Goal: Transaction & Acquisition: Purchase product/service

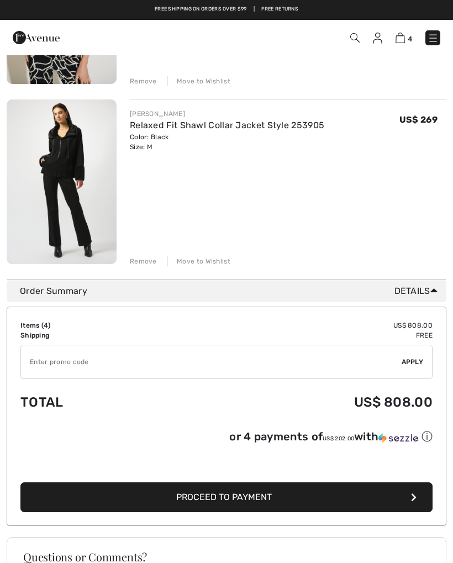
scroll to position [603, 0]
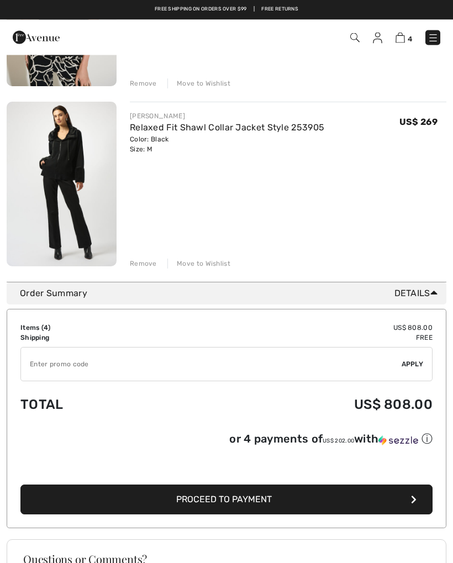
click at [266, 501] on span "Proceed to Payment" at bounding box center [224, 500] width 96 height 11
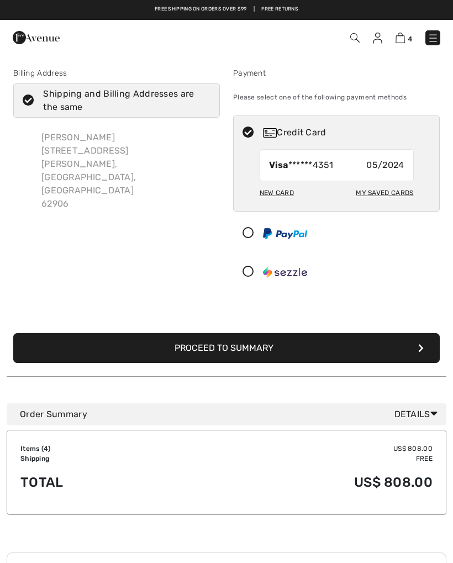
click at [381, 193] on div "My Saved Cards" at bounding box center [384, 193] width 57 height 19
radio input "true"
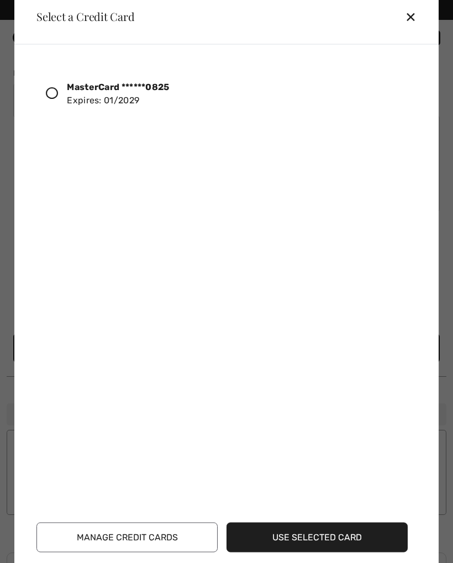
click at [60, 88] on div at bounding box center [56, 93] width 21 height 19
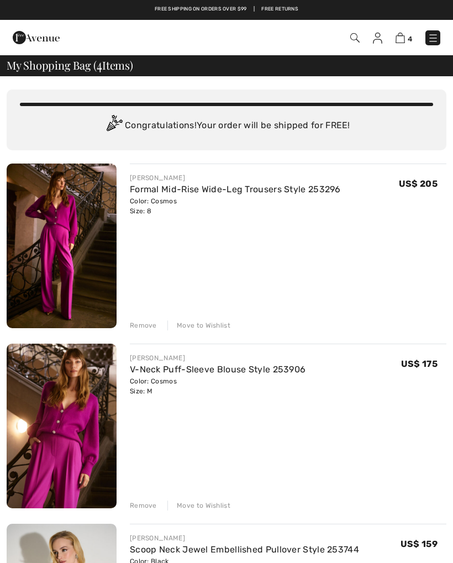
scroll to position [603, 0]
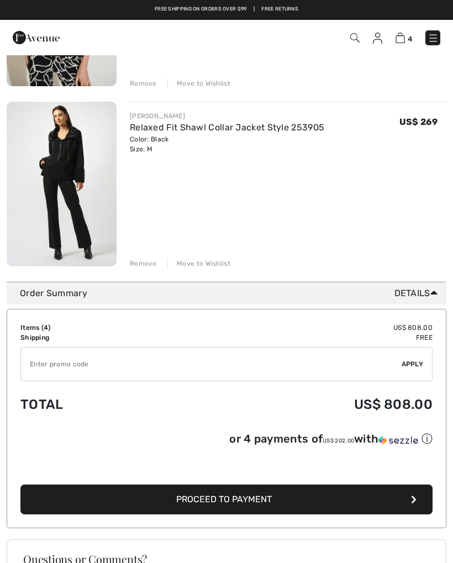
click at [400, 504] on button "Proceed to Payment" at bounding box center [226, 500] width 412 height 30
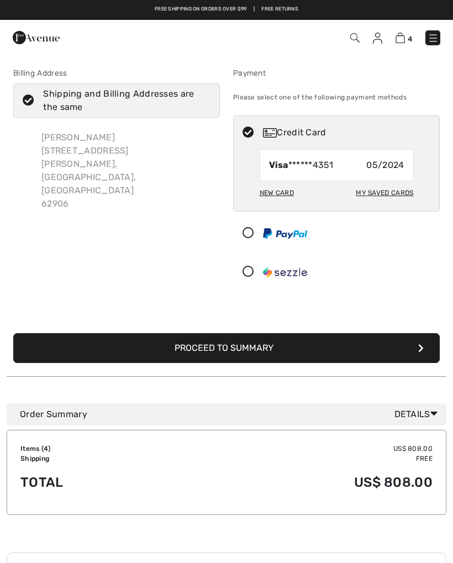
click at [250, 135] on icon at bounding box center [248, 133] width 29 height 12
click at [388, 195] on div "My Saved Cards" at bounding box center [384, 193] width 57 height 19
radio input "true"
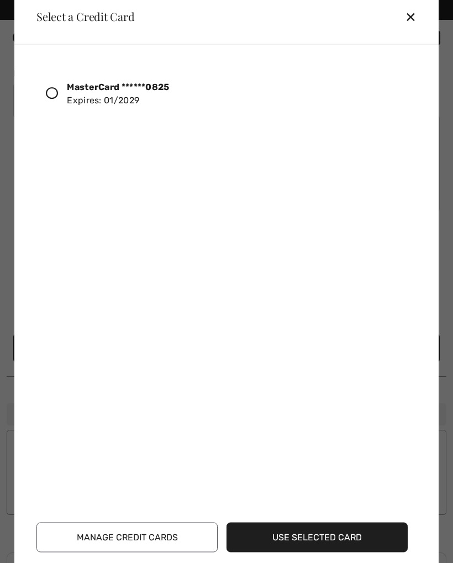
click at [51, 96] on icon at bounding box center [52, 93] width 12 height 12
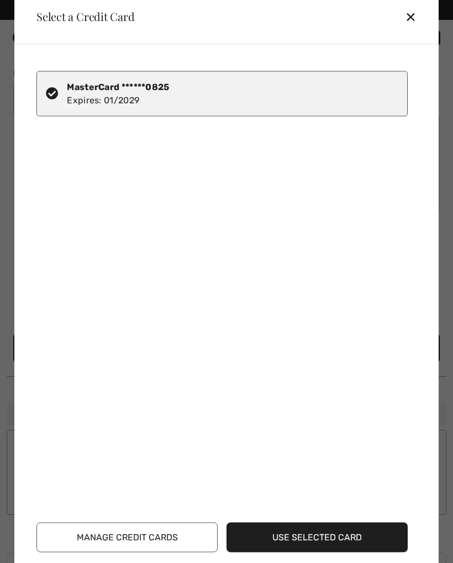
click at [349, 539] on button "Use Selected Card" at bounding box center [317, 537] width 181 height 30
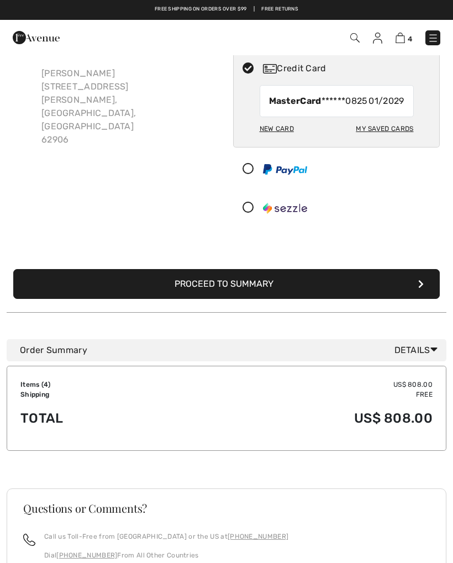
scroll to position [64, 0]
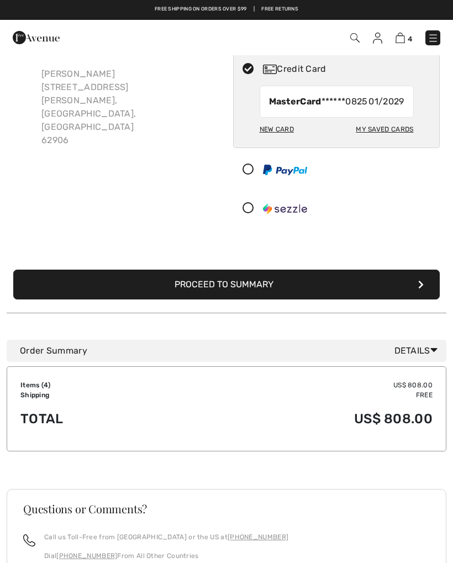
click at [427, 298] on button "Proceed to Summary" at bounding box center [226, 285] width 427 height 30
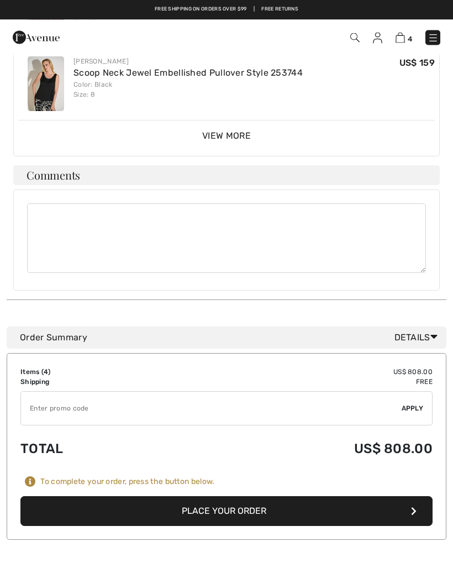
scroll to position [475, 0]
click at [67, 396] on input "TEXT" at bounding box center [211, 408] width 381 height 33
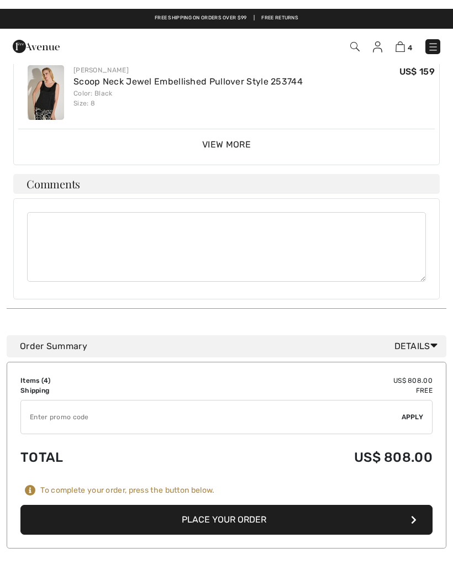
scroll to position [502, 0]
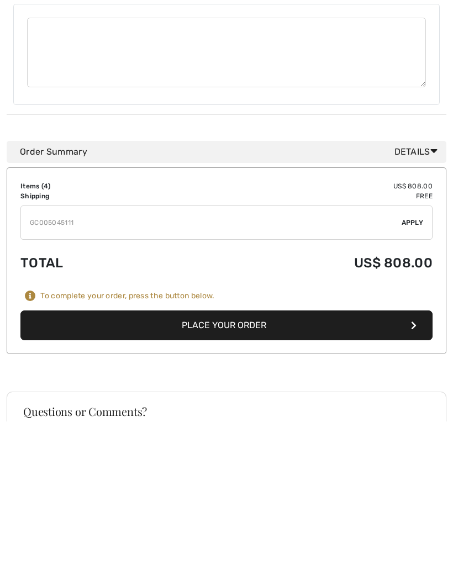
type input "GC005045111"
click at [412, 376] on span "Apply" at bounding box center [413, 381] width 22 height 10
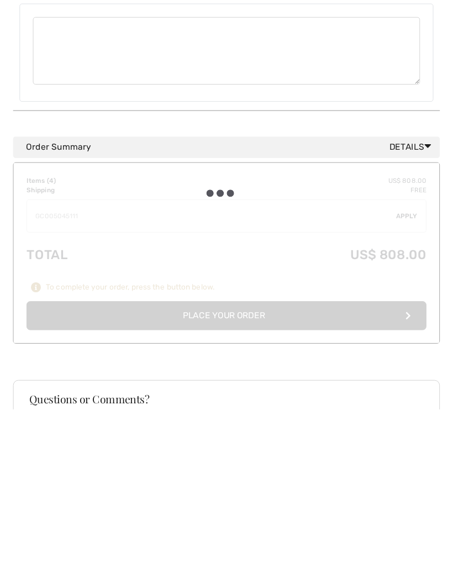
scroll to position [661, 0]
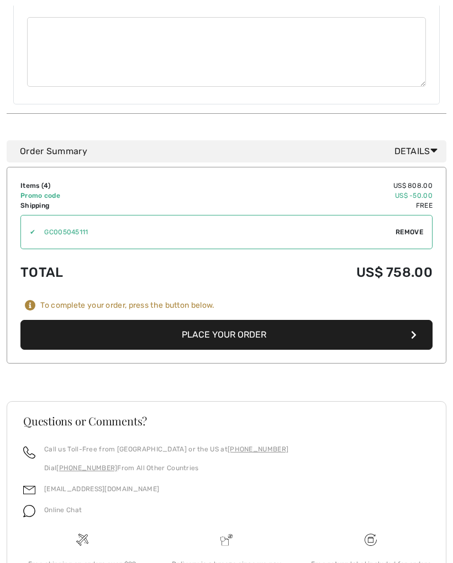
click at [400, 323] on button "Place Your Order" at bounding box center [226, 335] width 412 height 30
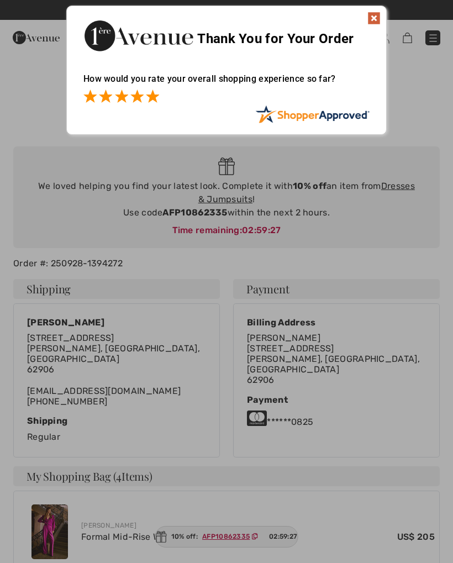
click at [159, 91] on span at bounding box center [152, 96] width 13 height 13
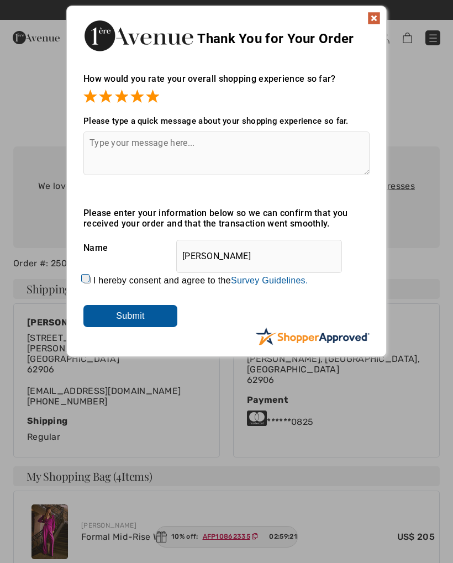
click at [155, 321] on input "Submit" at bounding box center [130, 316] width 94 height 22
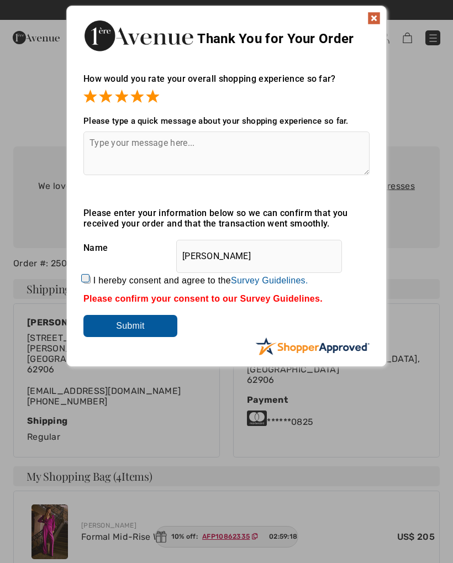
click at [374, 21] on img at bounding box center [374, 18] width 13 height 13
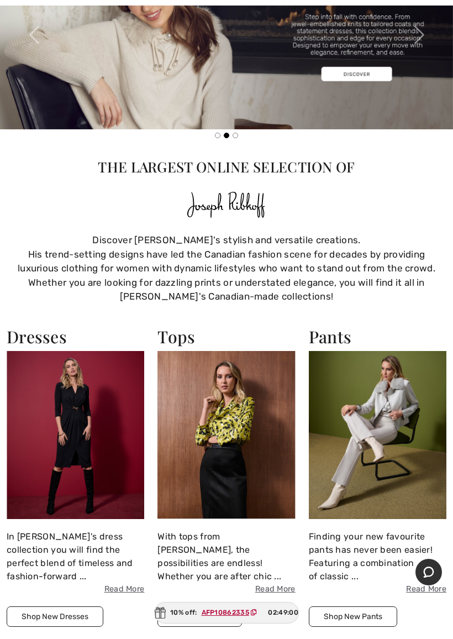
scroll to position [366, 0]
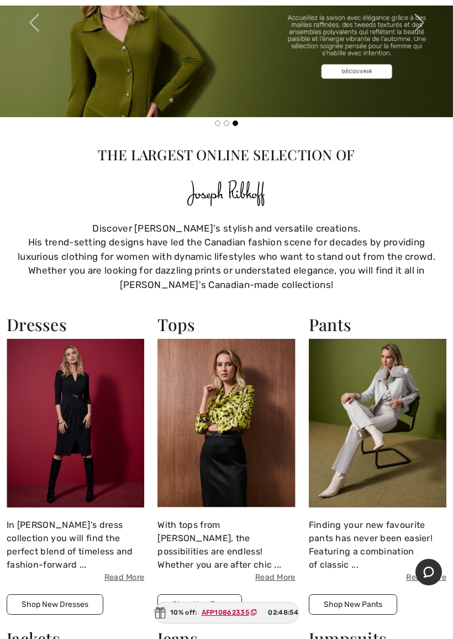
click at [374, 408] on img at bounding box center [378, 423] width 138 height 168
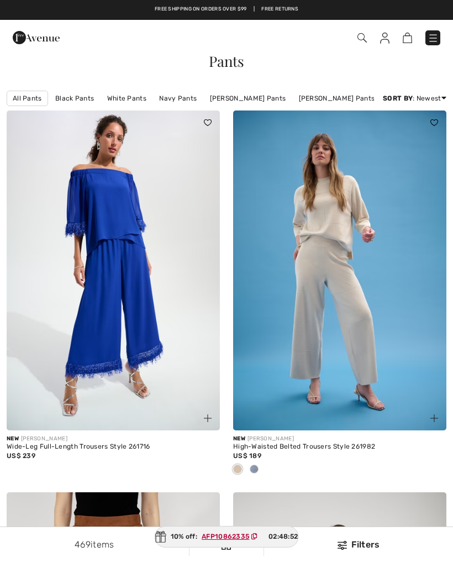
checkbox input "true"
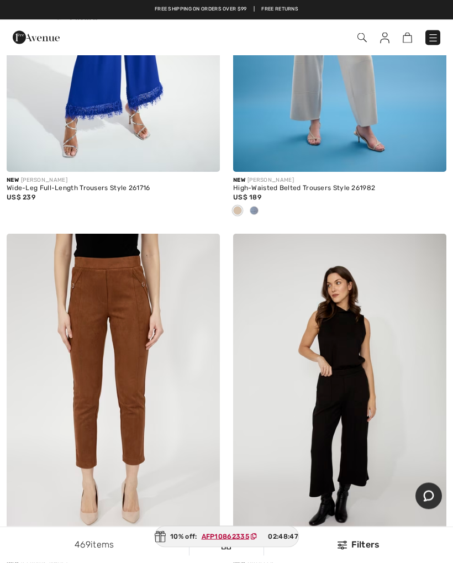
scroll to position [259, 0]
click at [362, 39] on img at bounding box center [362, 37] width 9 height 9
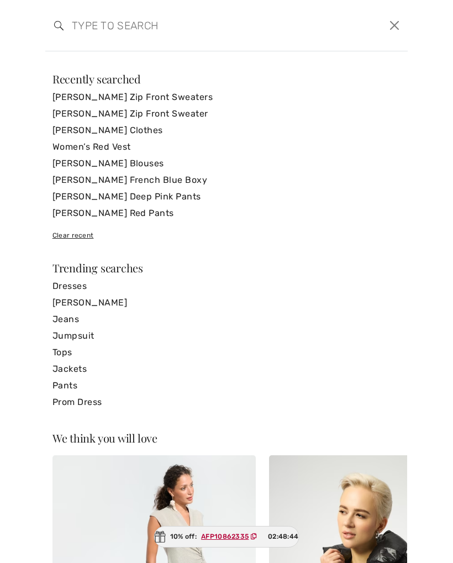
click at [92, 39] on input "search" at bounding box center [188, 25] width 249 height 33
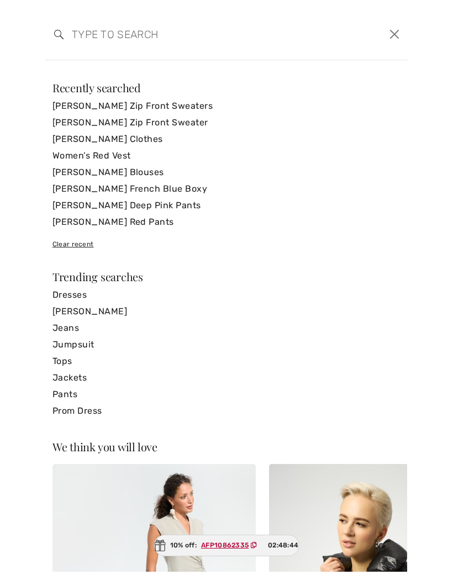
scroll to position [258, 0]
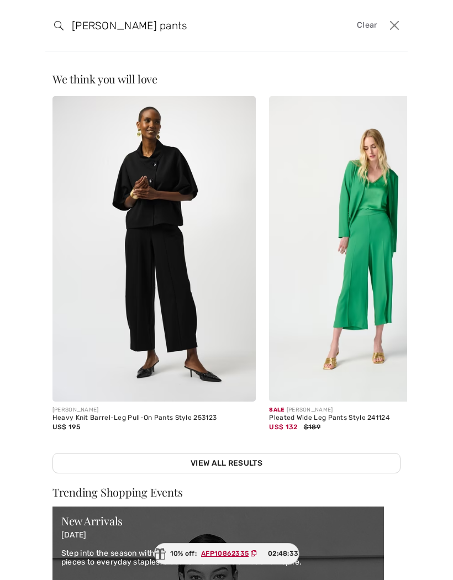
type input "Green Joseph ribcoff pants"
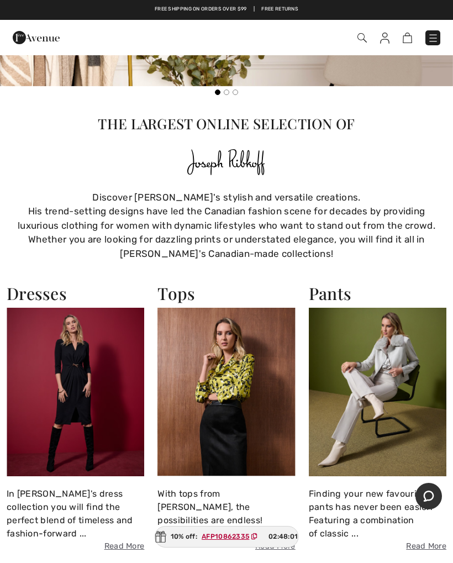
click at [359, 36] on img at bounding box center [362, 37] width 9 height 9
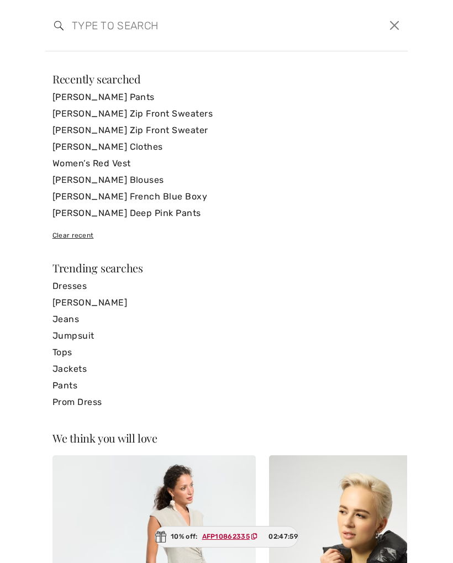
click at [76, 32] on input "search" at bounding box center [188, 25] width 249 height 33
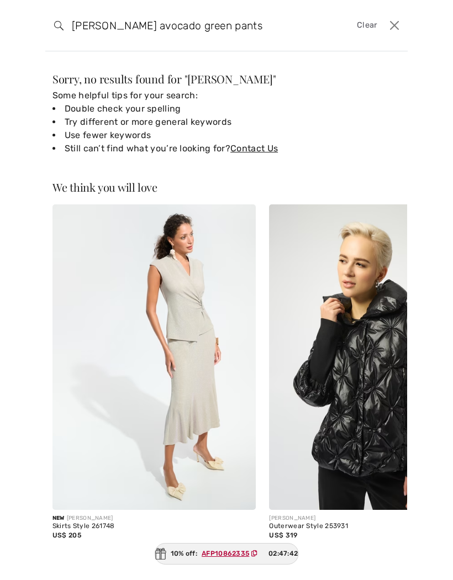
type input "[PERSON_NAME] avocado green pants"
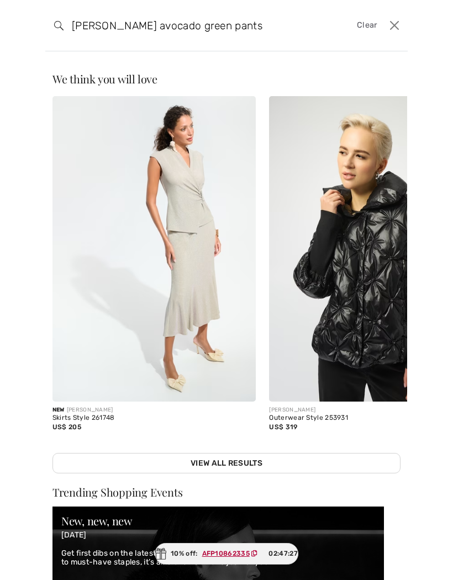
click at [392, 25] on button "Close" at bounding box center [394, 26] width 17 height 18
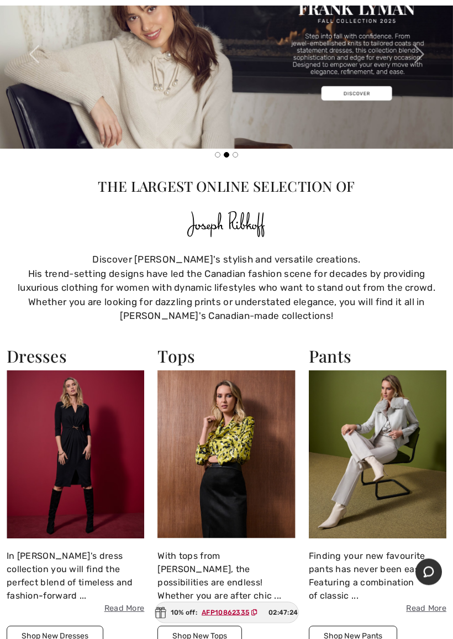
scroll to position [342, 0]
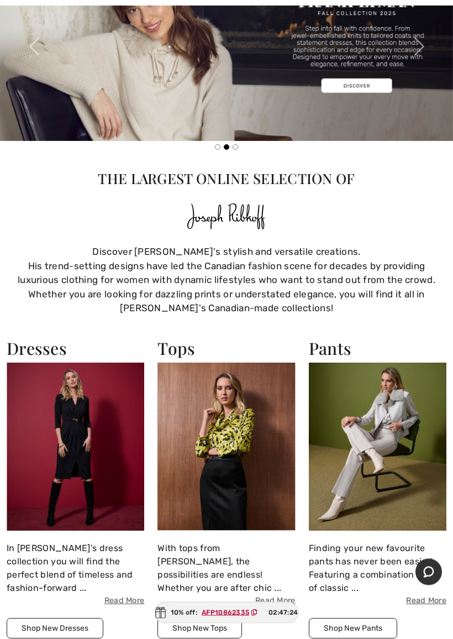
click at [394, 452] on img at bounding box center [378, 447] width 138 height 168
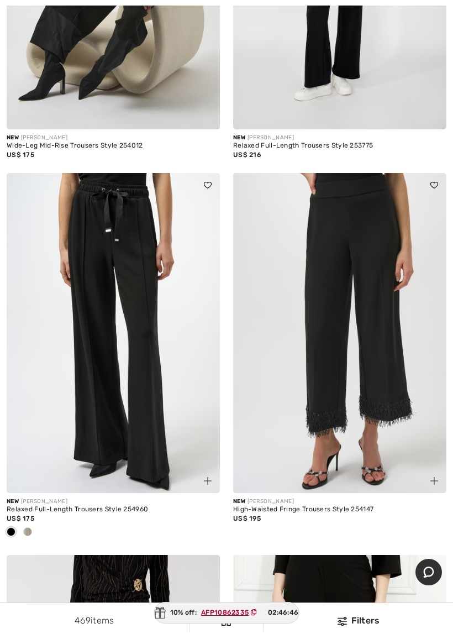
scroll to position [5307, 0]
click at [366, 315] on img at bounding box center [339, 334] width 213 height 320
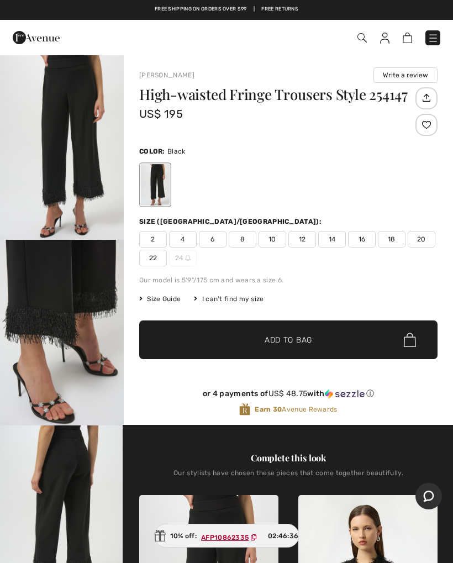
click at [242, 240] on span "8" at bounding box center [243, 239] width 28 height 17
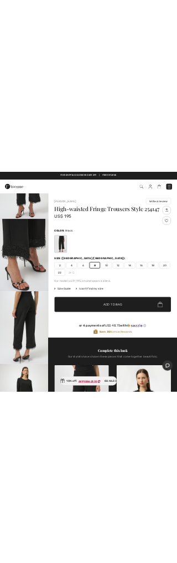
scroll to position [148, 0]
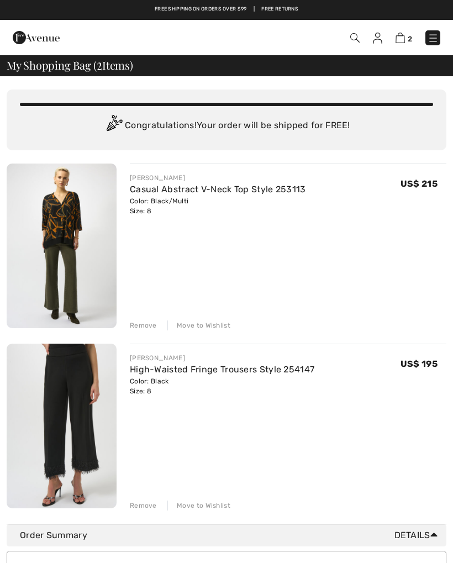
click at [145, 329] on div "Remove" at bounding box center [143, 326] width 27 height 10
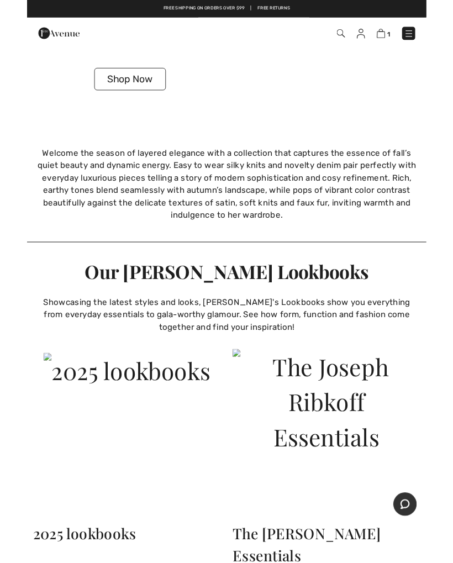
scroll to position [1616, 0]
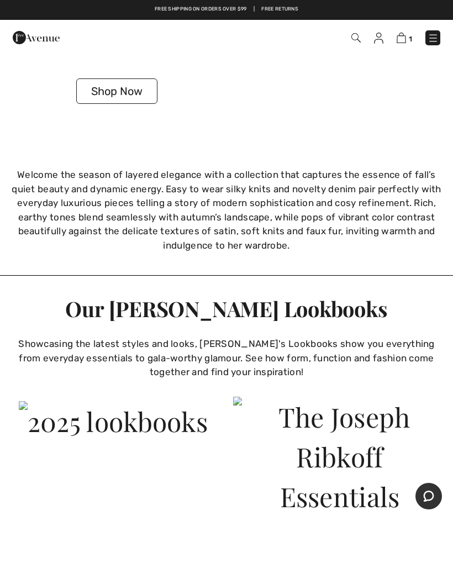
click at [127, 88] on button "Shop Now" at bounding box center [116, 90] width 81 height 25
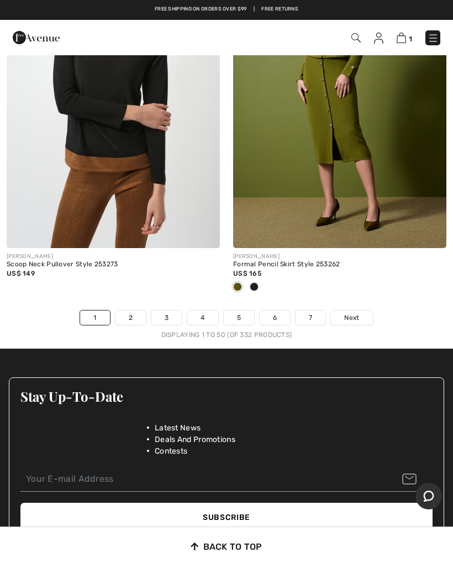
scroll to position [9619, 0]
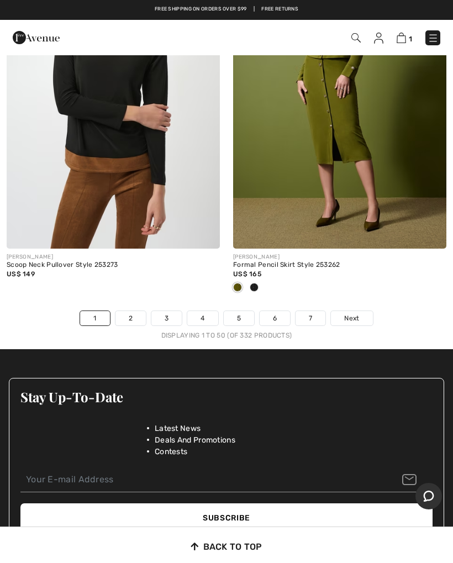
click at [207, 311] on link "4" at bounding box center [202, 318] width 30 height 14
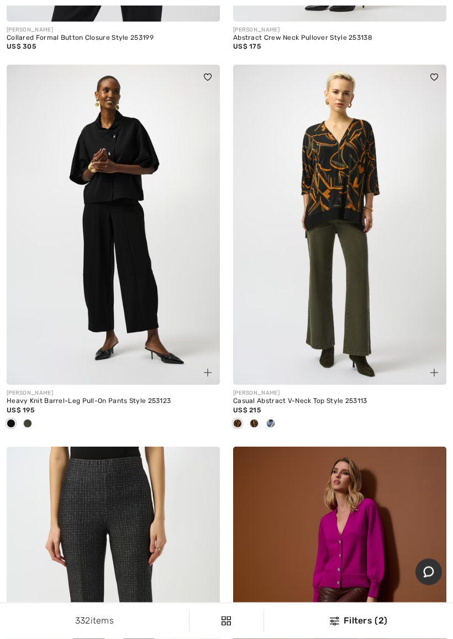
scroll to position [3958, 0]
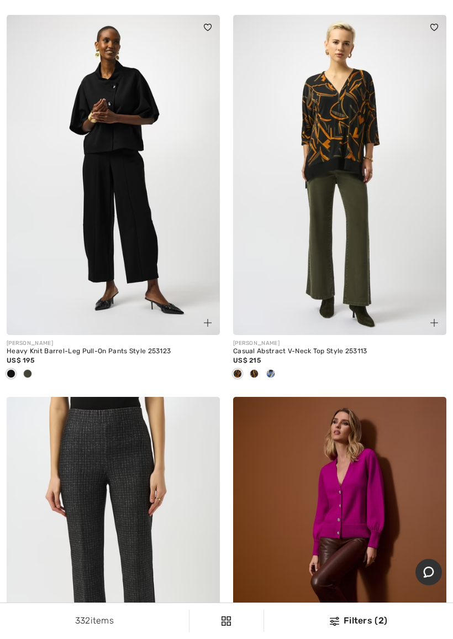
click at [393, 239] on img at bounding box center [339, 175] width 213 height 320
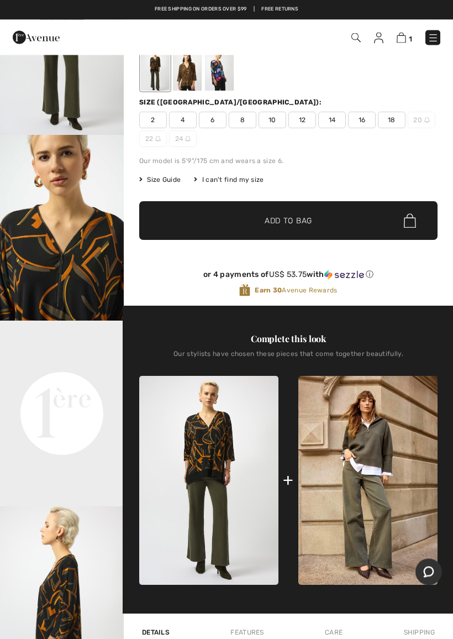
scroll to position [102, 0]
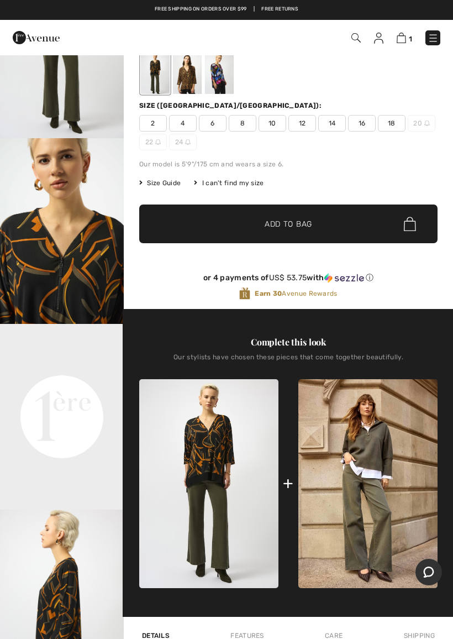
click at [372, 454] on img at bounding box center [367, 483] width 139 height 209
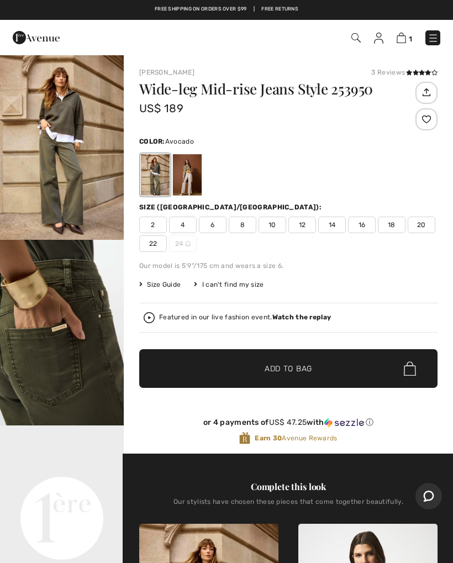
click at [163, 174] on div at bounding box center [155, 174] width 29 height 41
click at [250, 228] on span "8" at bounding box center [243, 225] width 28 height 17
click at [324, 369] on span "✔ Added to Bag Add to Bag" at bounding box center [288, 368] width 298 height 39
click at [404, 39] on img at bounding box center [400, 38] width 9 height 11
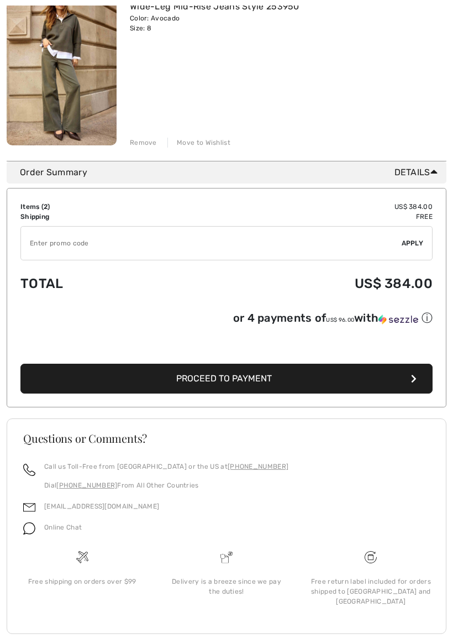
scroll to position [358, 0]
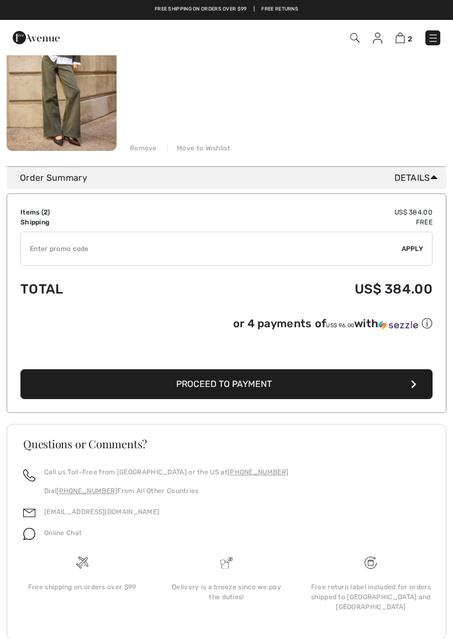
click at [417, 385] on button "Proceed to Payment" at bounding box center [226, 384] width 412 height 30
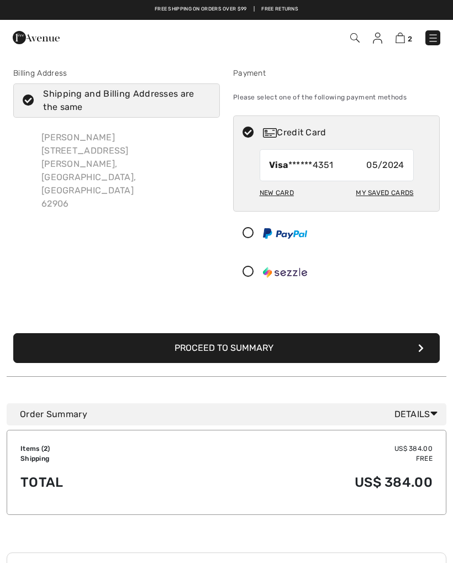
click at [399, 189] on div "My Saved Cards" at bounding box center [384, 193] width 57 height 19
radio input "true"
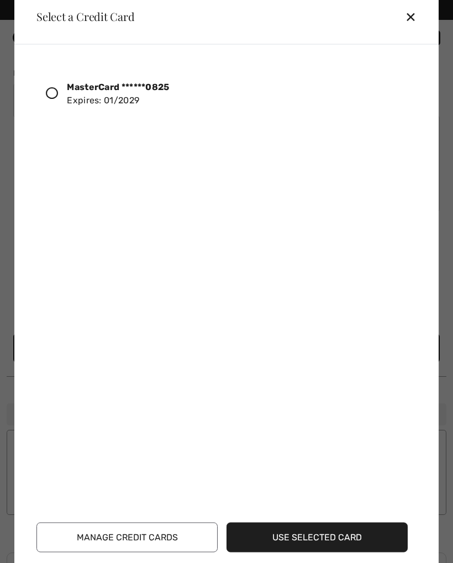
click at [59, 90] on div at bounding box center [56, 93] width 21 height 19
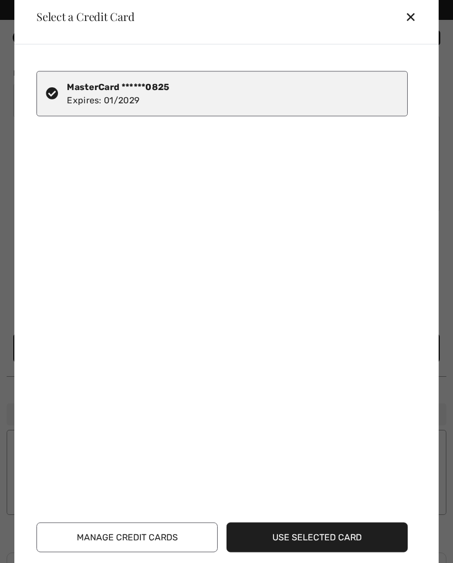
click at [353, 531] on button "Use Selected Card" at bounding box center [317, 537] width 181 height 30
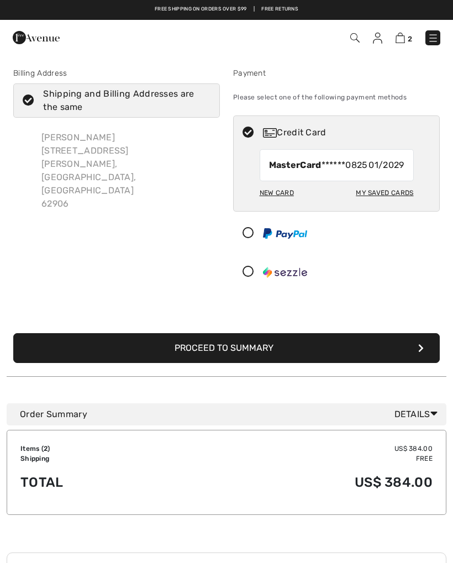
click at [413, 357] on button "Proceed to Summary" at bounding box center [226, 348] width 427 height 30
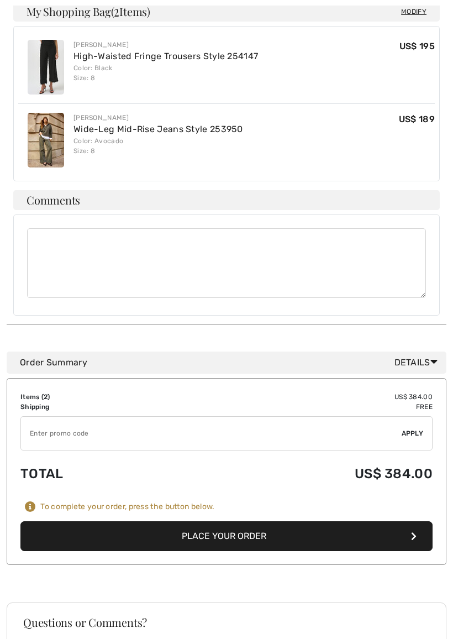
scroll to position [345, 0]
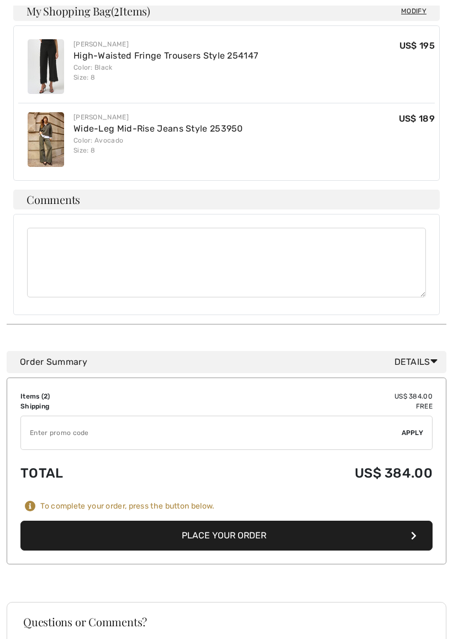
click at [413, 428] on span "Apply" at bounding box center [413, 433] width 22 height 10
click at [403, 521] on button "Place Your Order" at bounding box center [226, 536] width 412 height 30
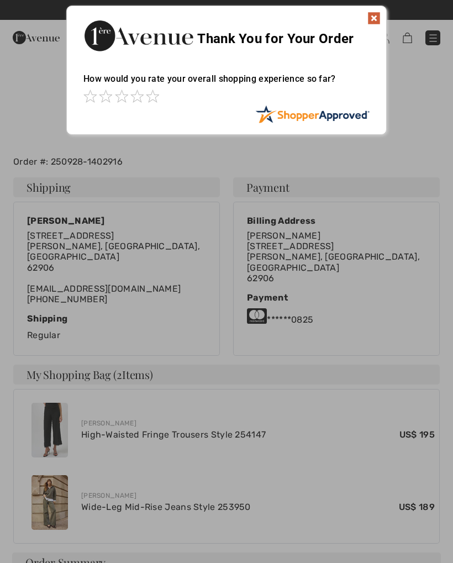
click at [377, 24] on img at bounding box center [374, 18] width 13 height 13
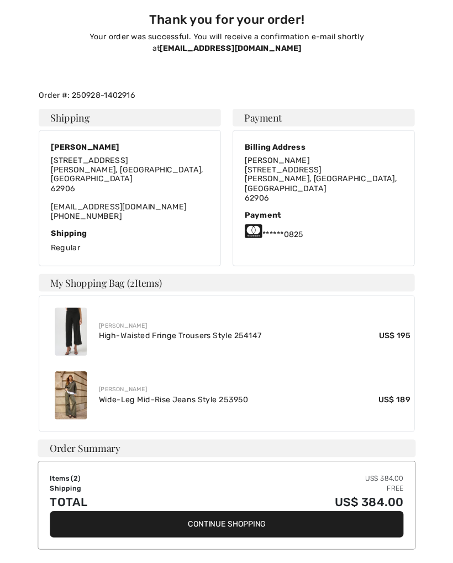
scroll to position [85, 0]
